Goal: Information Seeking & Learning: Find specific fact

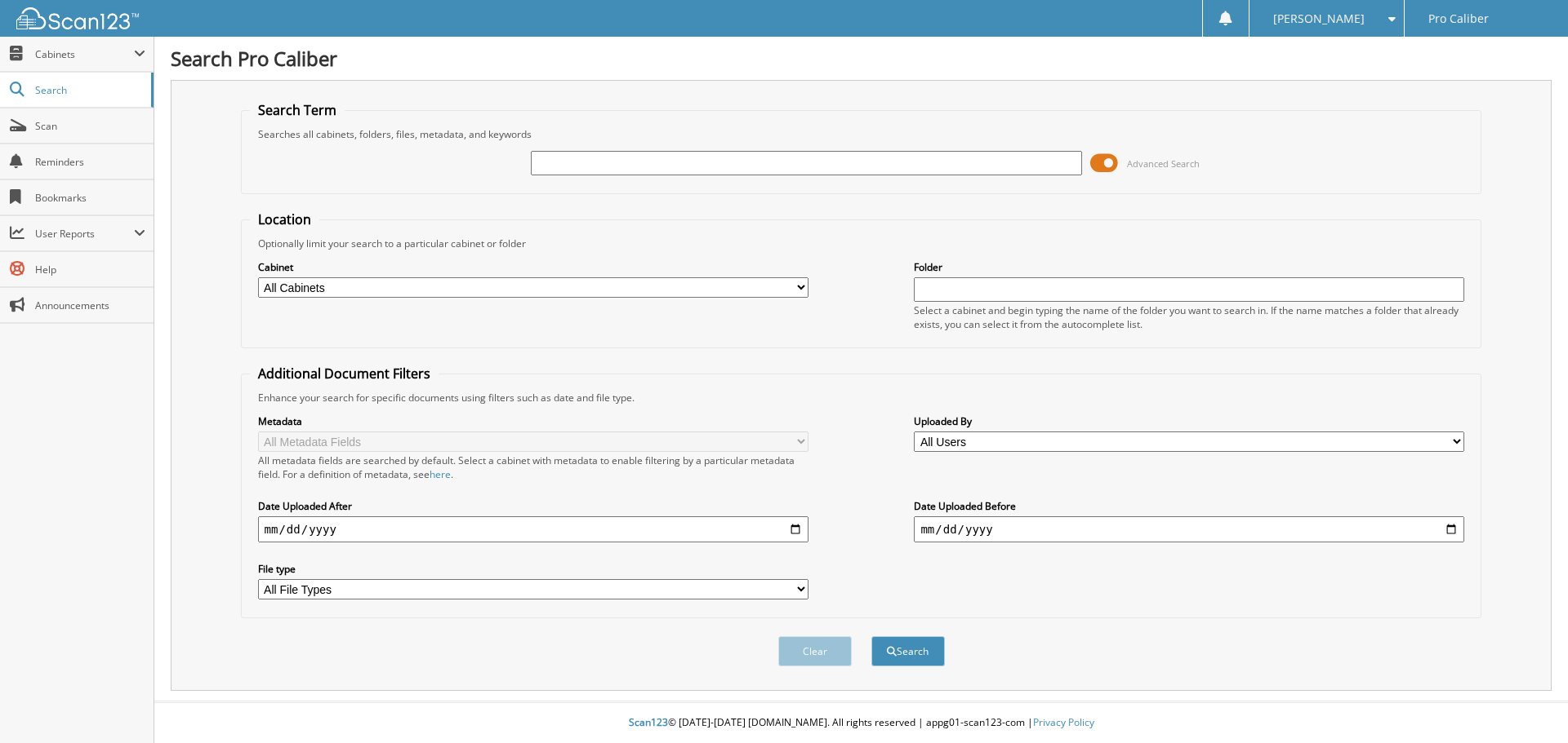
click at [592, 158] on input "text" at bounding box center [806, 163] width 550 height 24
type input "31891"
click at [871, 637] on button "Search" at bounding box center [907, 652] width 73 height 30
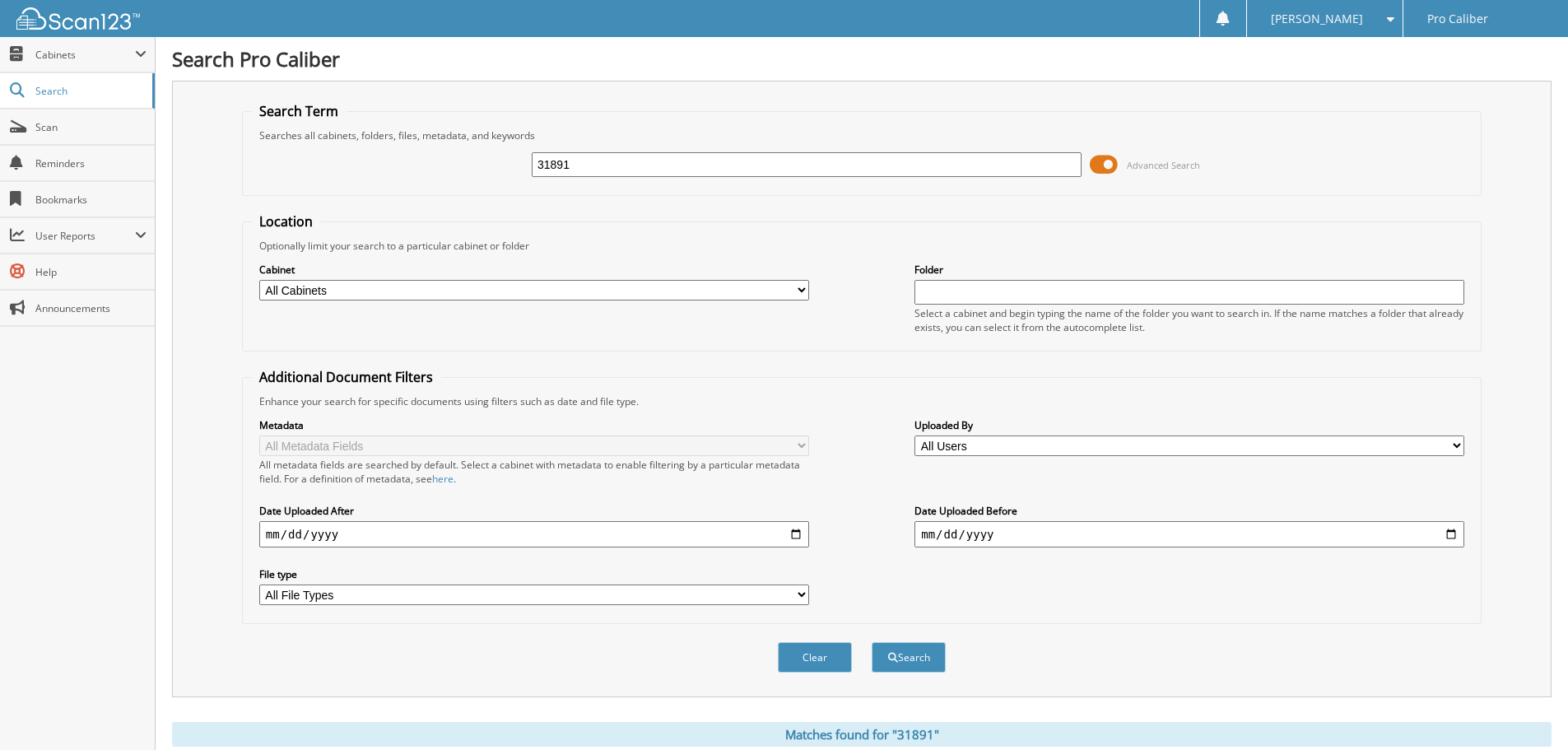
drag, startPoint x: 591, startPoint y: 161, endPoint x: 474, endPoint y: 159, distance: 117.0
click at [474, 159] on div "31891 Advanced Search" at bounding box center [862, 164] width 1222 height 44
type input "AIDEN VAN LOO"
click at [872, 643] on button "Search" at bounding box center [909, 658] width 74 height 31
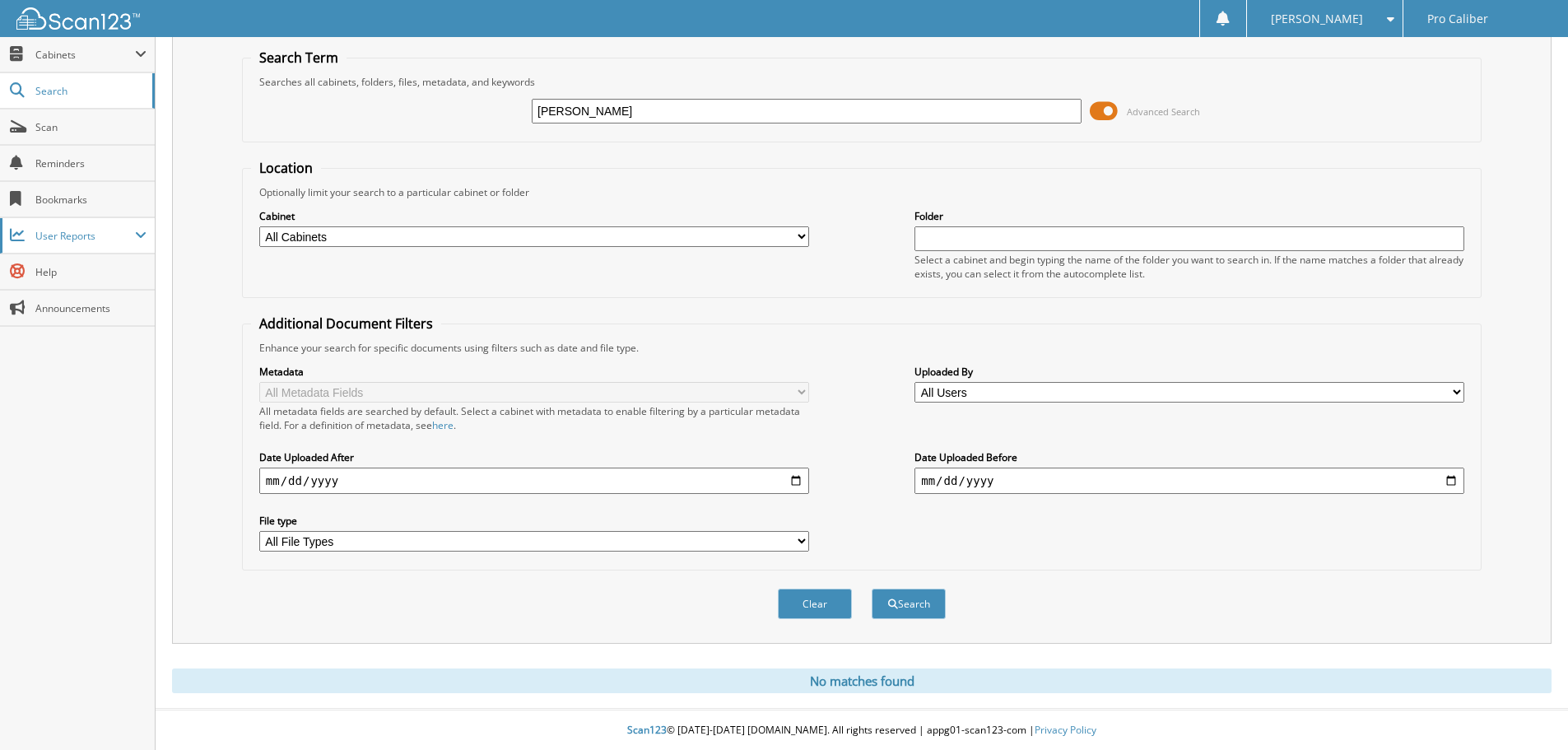
scroll to position [55, 0]
drag, startPoint x: 723, startPoint y: 117, endPoint x: 369, endPoint y: 97, distance: 354.6
click at [369, 97] on div "AIDEN VAN LOO Advanced Search" at bounding box center [862, 111] width 1222 height 44
type input "hl25203"
click at [872, 588] on button "Search" at bounding box center [909, 604] width 74 height 31
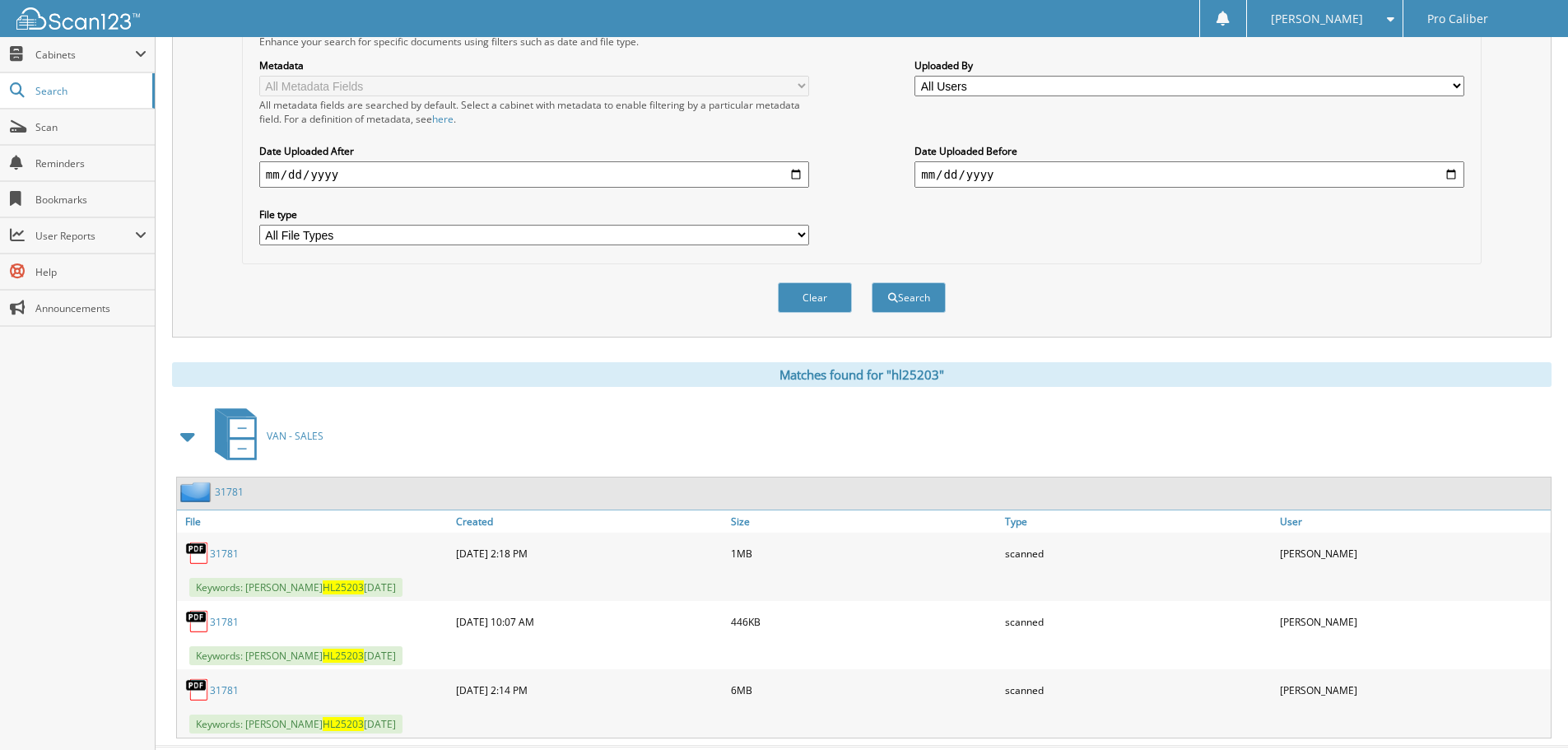
scroll to position [398, 0]
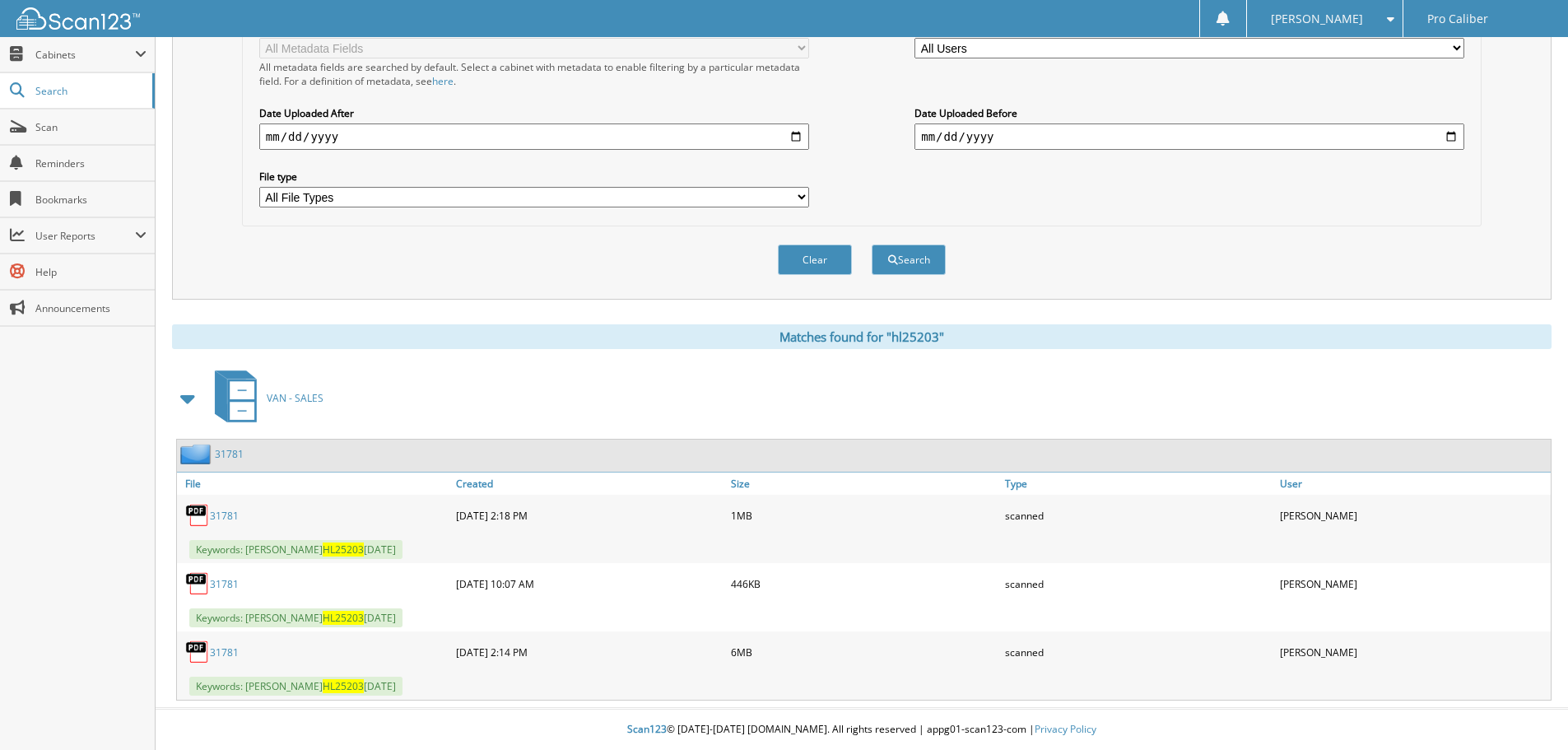
click at [232, 455] on link "31781" at bounding box center [230, 454] width 29 height 14
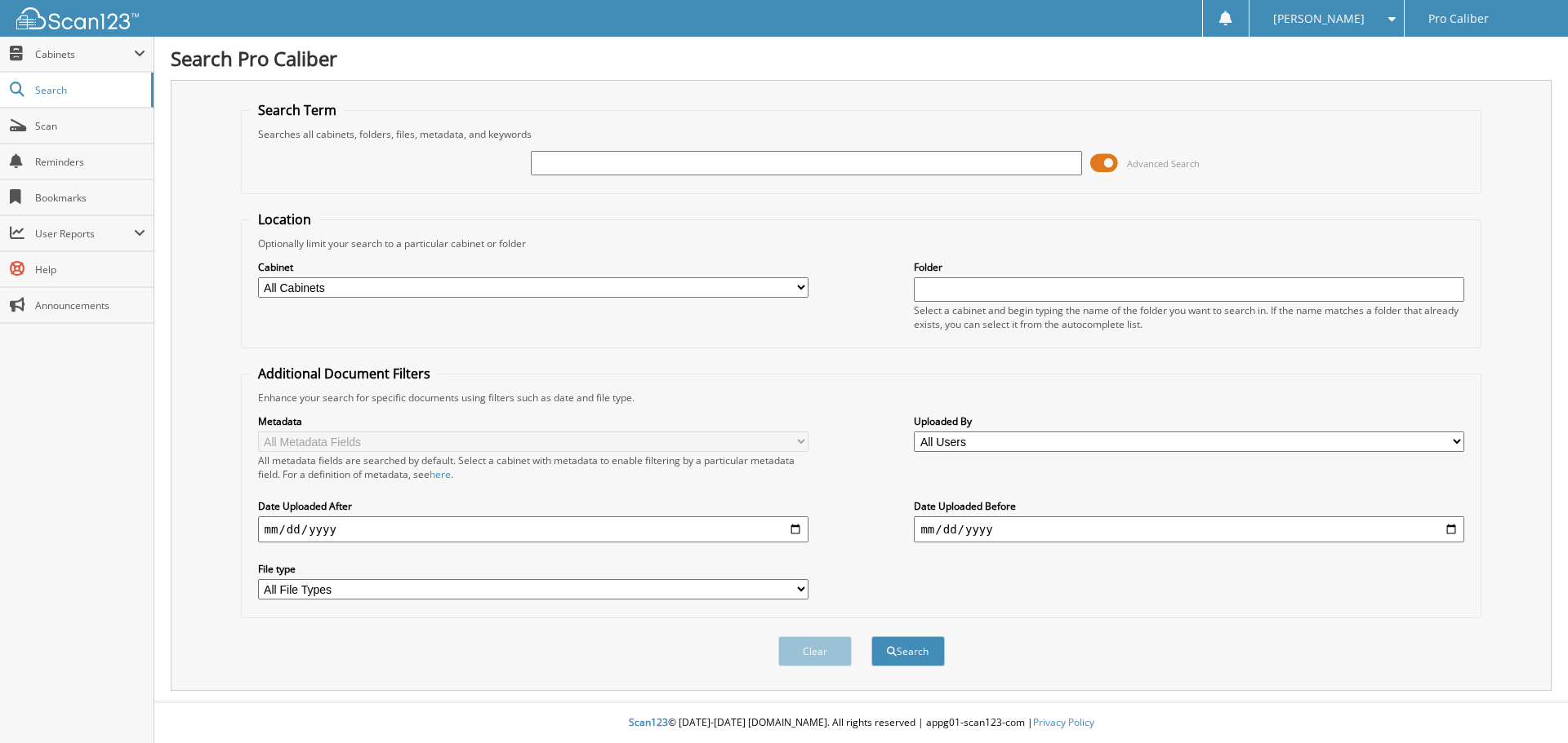
click at [843, 170] on input "text" at bounding box center [806, 163] width 550 height 24
type input "hb25270"
click at [871, 637] on button "Search" at bounding box center [907, 652] width 73 height 30
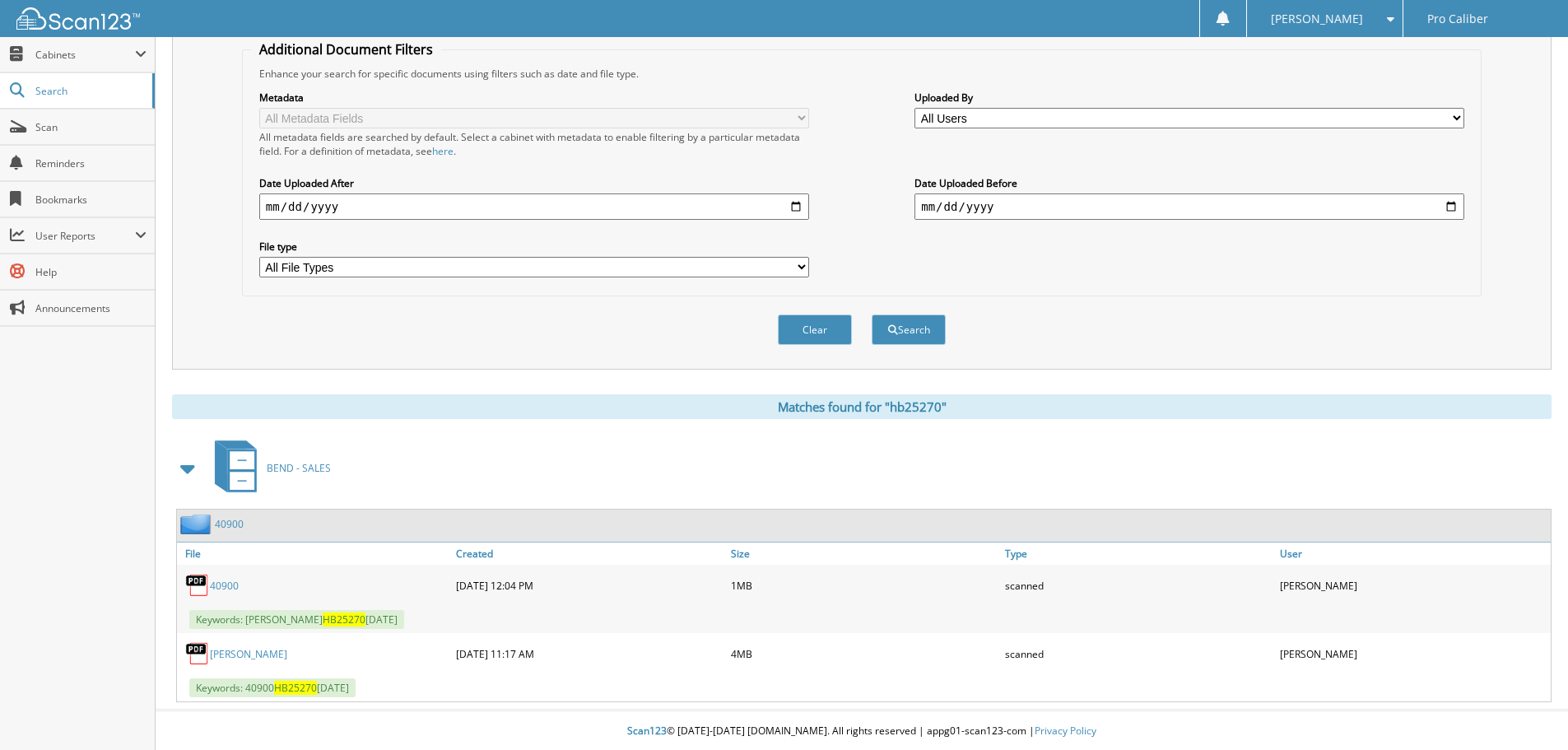
scroll to position [330, 0]
click at [236, 521] on link "40900" at bounding box center [230, 523] width 29 height 14
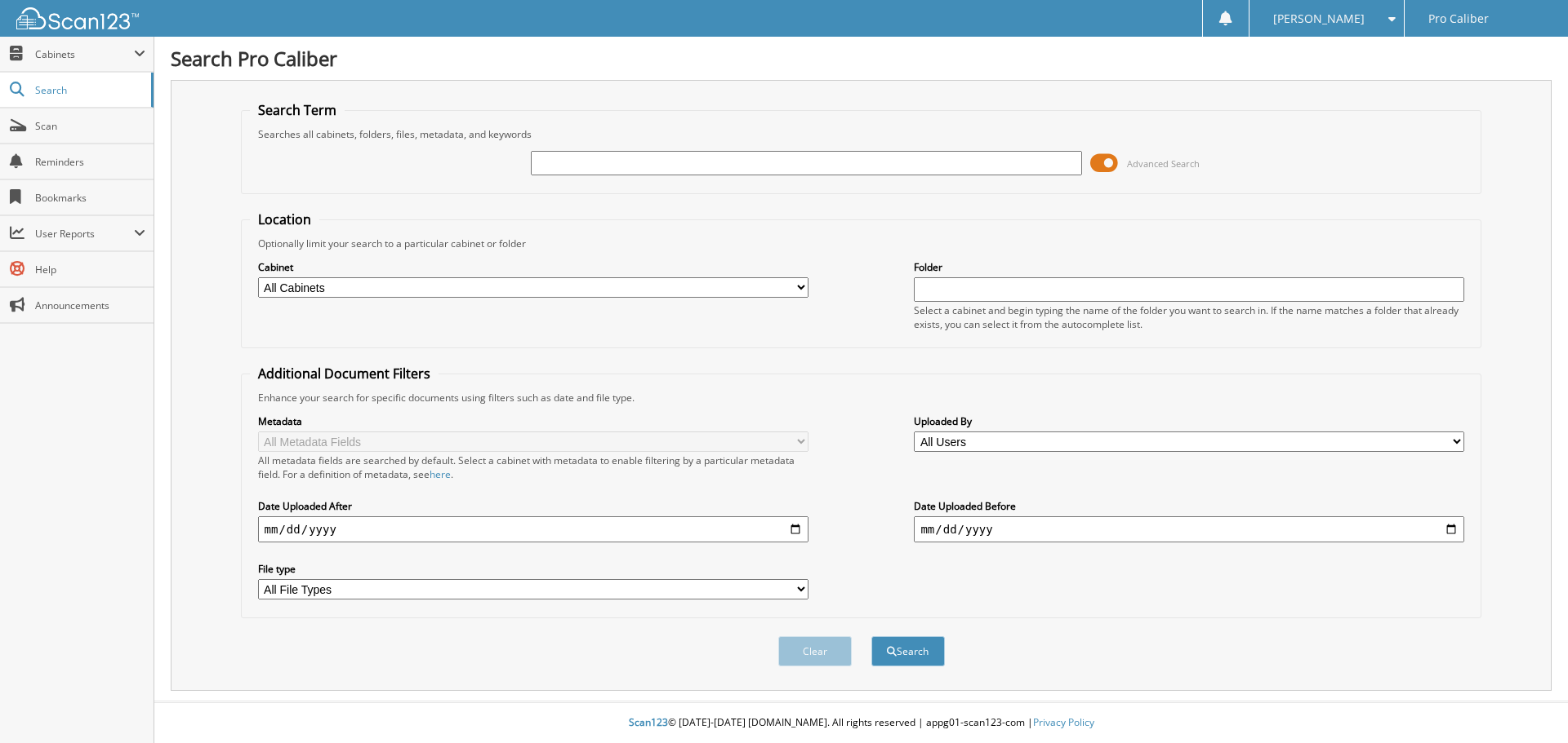
click at [715, 150] on div at bounding box center [806, 163] width 550 height 28
click at [717, 161] on input "text" at bounding box center [806, 163] width 550 height 24
type input "[PERSON_NAME]"
click at [871, 637] on button "Search" at bounding box center [907, 652] width 73 height 30
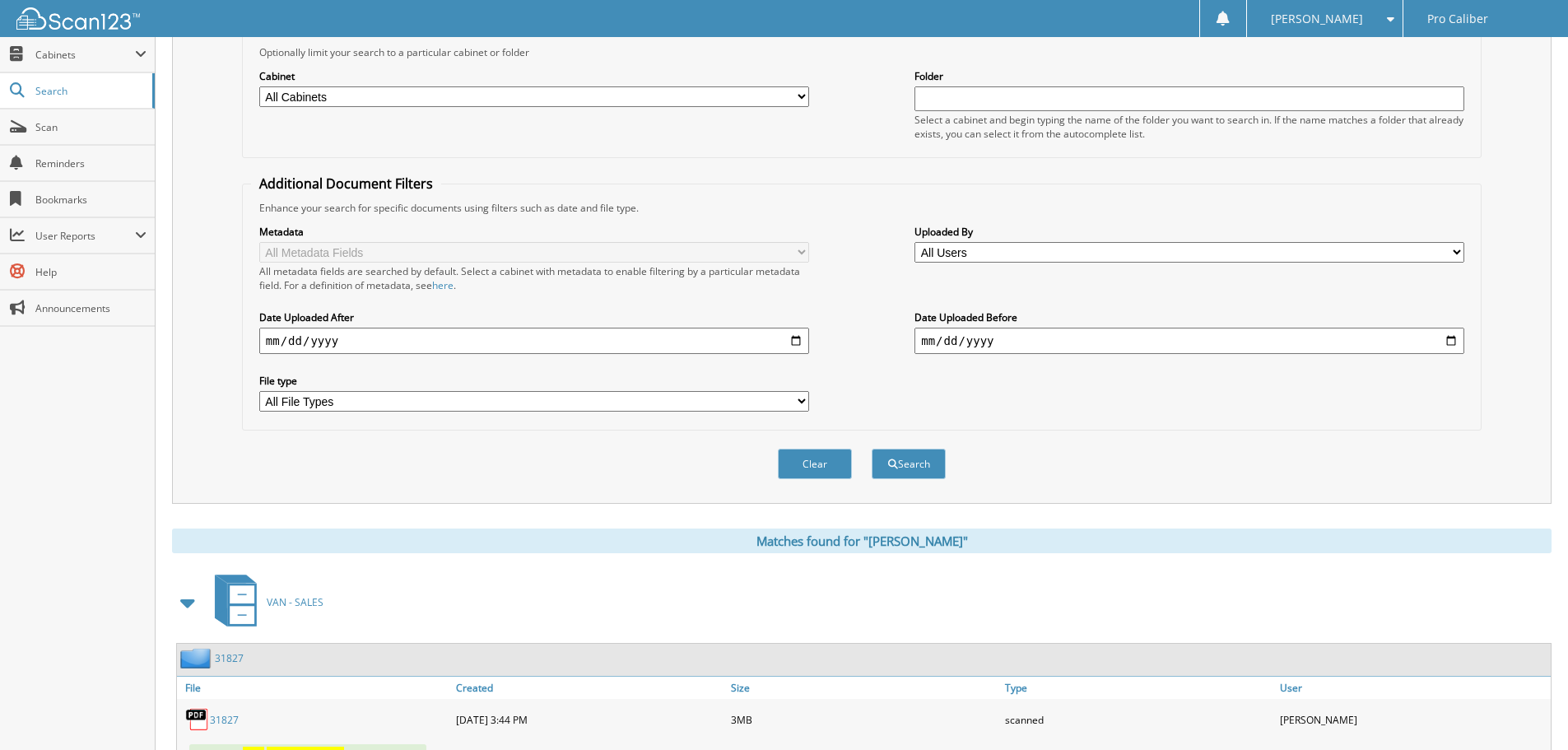
scroll to position [535, 0]
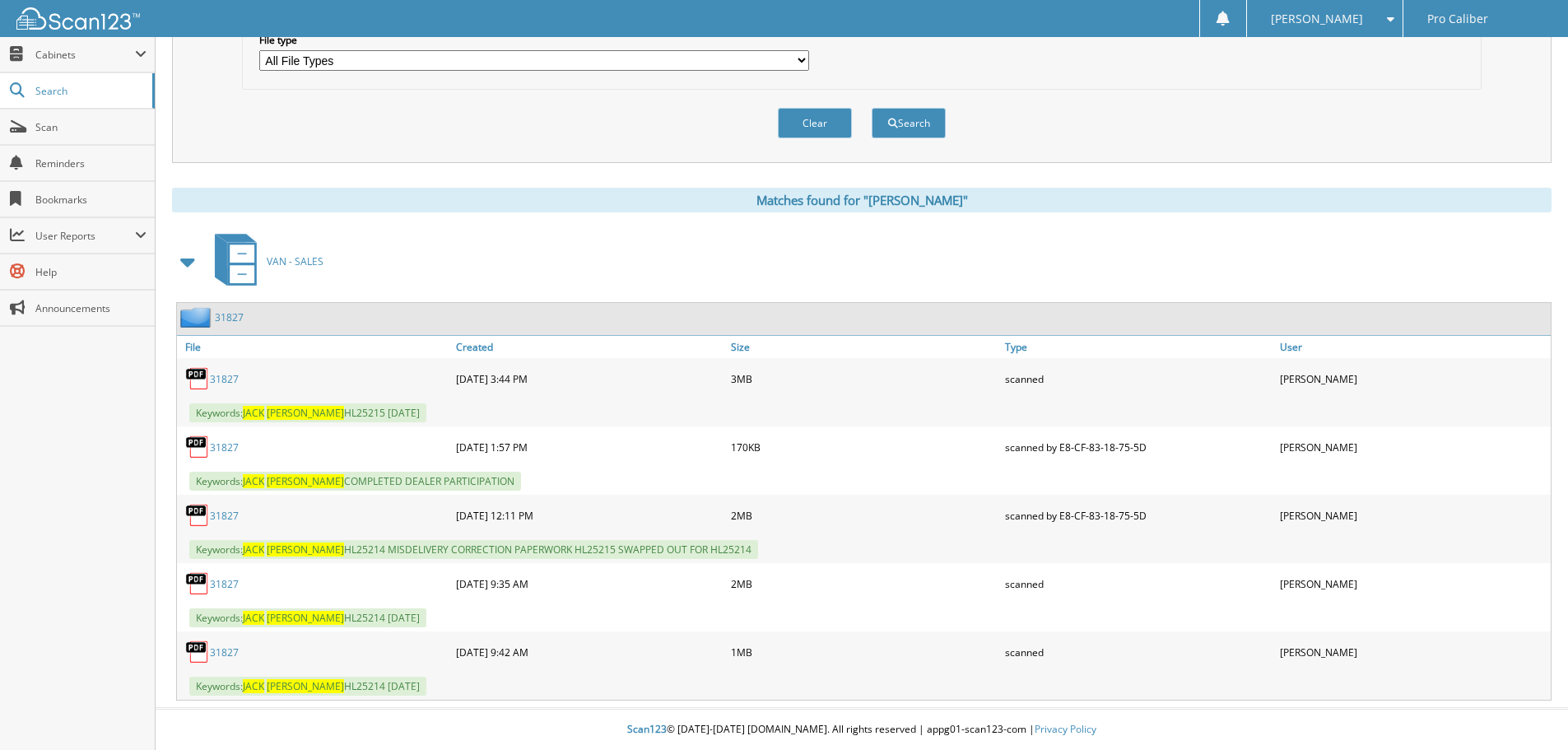
click at [235, 318] on link "31827" at bounding box center [230, 318] width 29 height 14
